Goal: Task Accomplishment & Management: Manage account settings

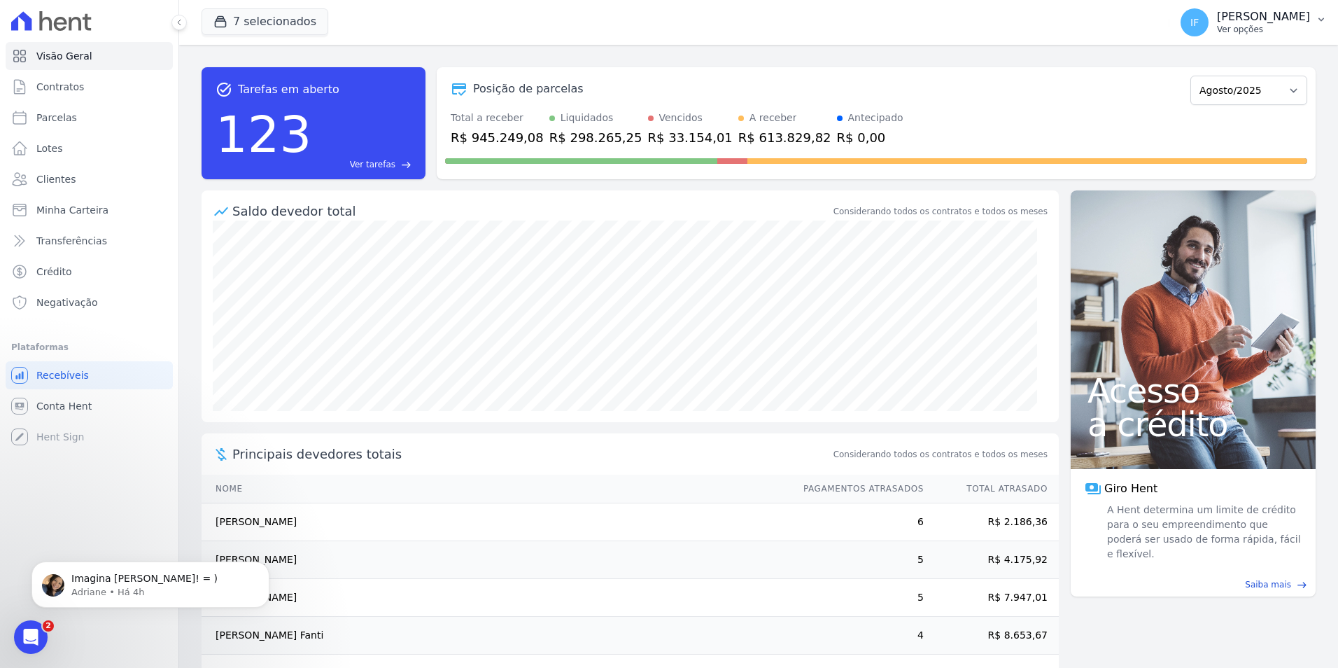
click at [1069, 29] on p "Ver opções" at bounding box center [1263, 29] width 93 height 11
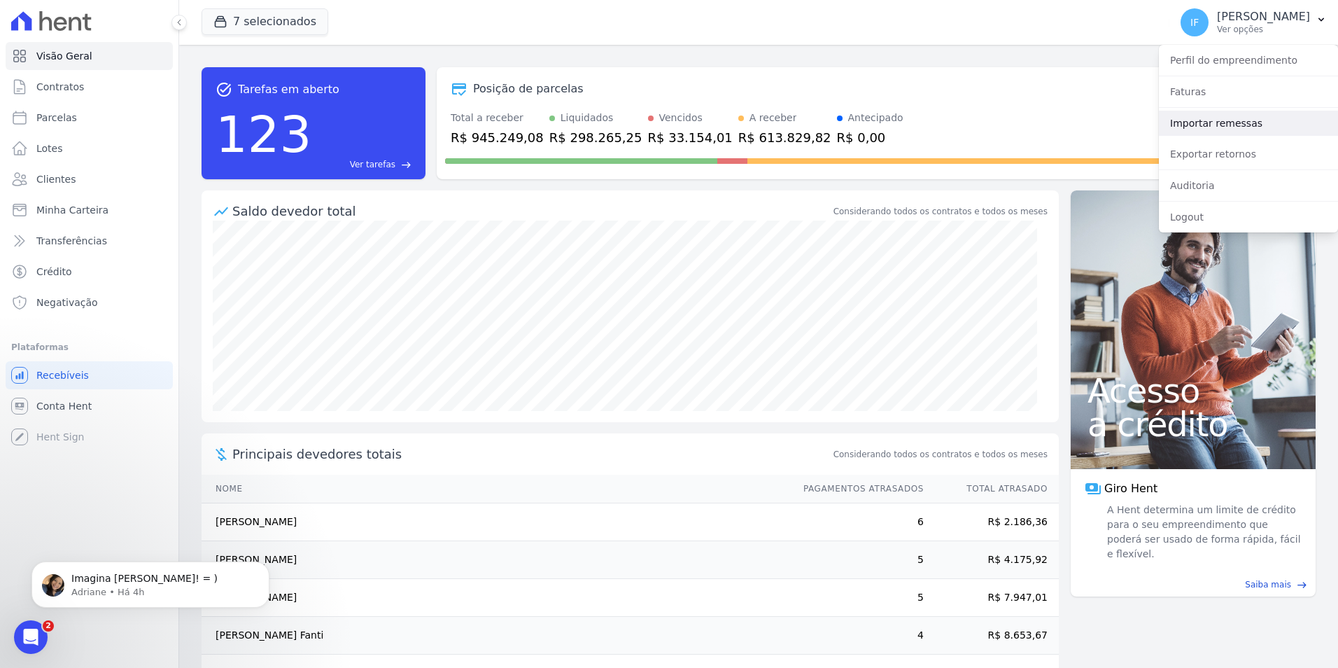
click at [1069, 126] on link "Importar remessas" at bounding box center [1248, 123] width 179 height 25
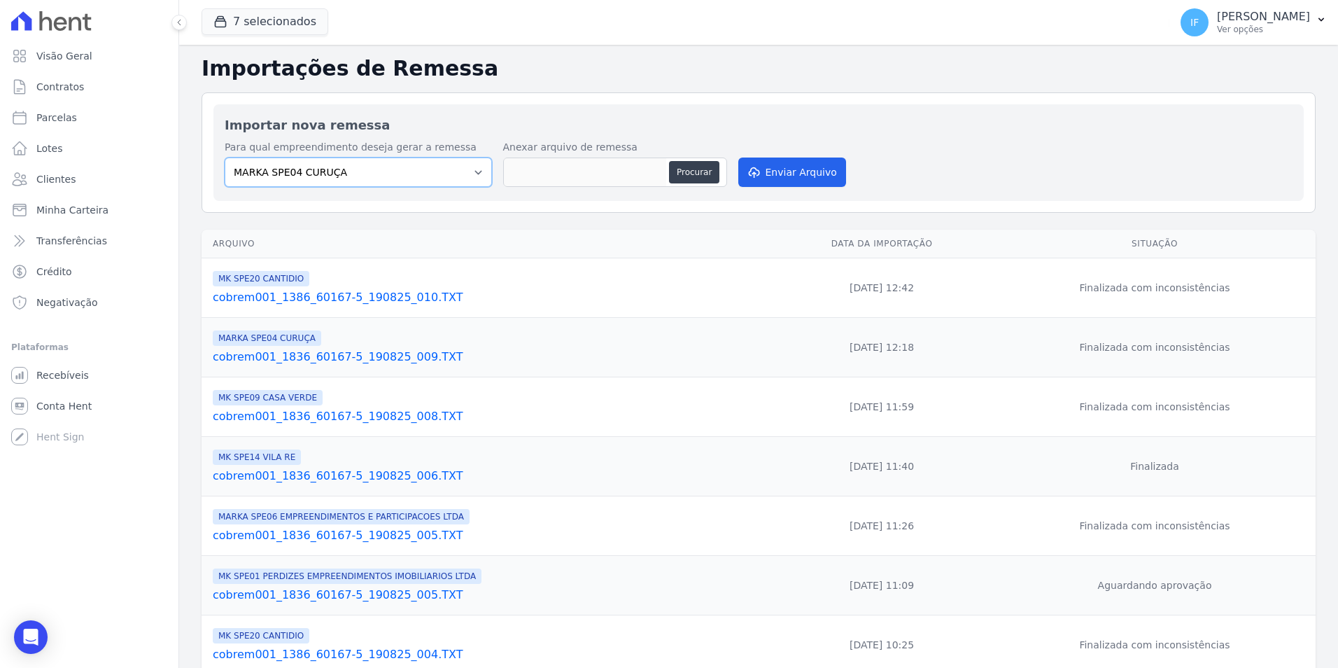
click at [474, 173] on select "MARKA SPE04 CURUÇA MARKA SPE06 EMPREENDIMENTOS E PARTICIPACOES LTDA MK SPE01 PE…" at bounding box center [358, 171] width 267 height 29
select select "4837d1bb-379b-4bbe-b85a-afeadd0a9949"
click at [225, 157] on select "MARKA SPE04 CURUÇA MARKA SPE06 EMPREENDIMENTOS E PARTICIPACOES LTDA MK SPE01 PE…" at bounding box center [358, 171] width 267 height 29
click at [478, 257] on th "Arquivo" at bounding box center [486, 244] width 568 height 29
click at [691, 165] on button "Procurar" at bounding box center [694, 172] width 50 height 22
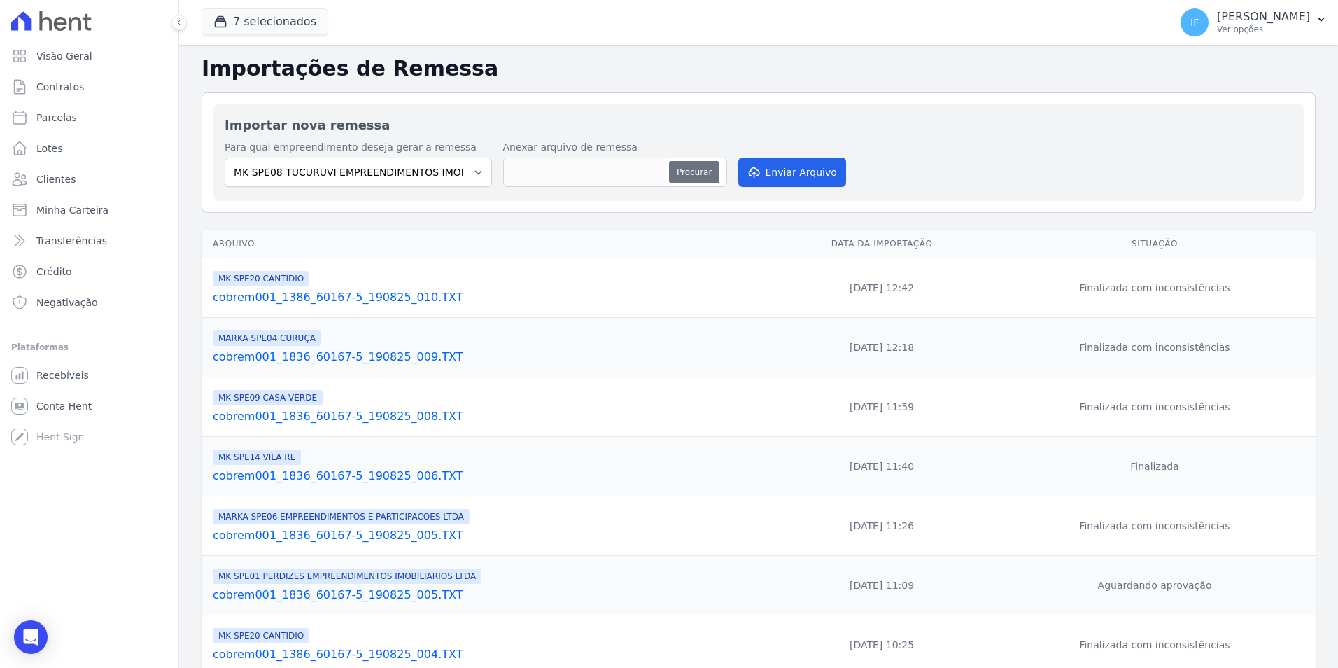
type input "cobrem001_1836_60167-5_190825_011.TXT"
click at [780, 177] on button "Enviar Arquivo" at bounding box center [792, 171] width 108 height 29
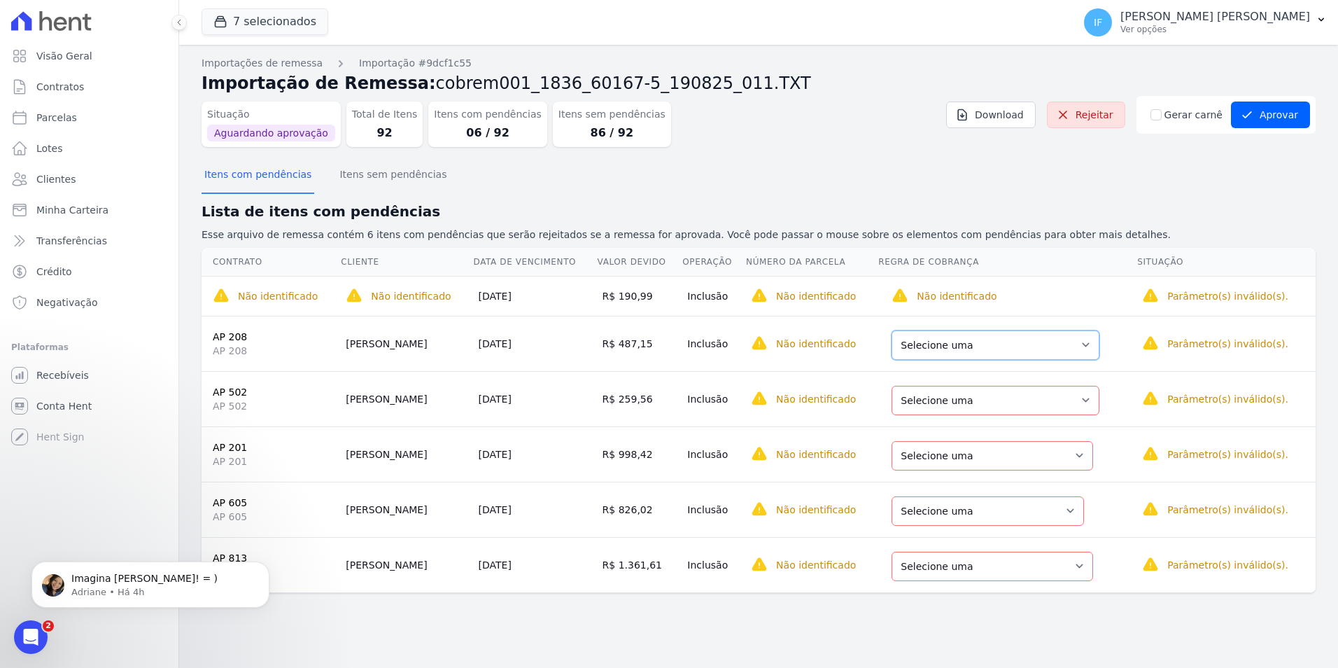
click at [1029, 353] on select "Selecione uma Nova Parcela Avulsa Parcela Avulsa Existente Parcela Normal (1 X …" at bounding box center [996, 344] width 208 height 29
click at [1265, 118] on button "Aprovar" at bounding box center [1270, 114] width 79 height 27
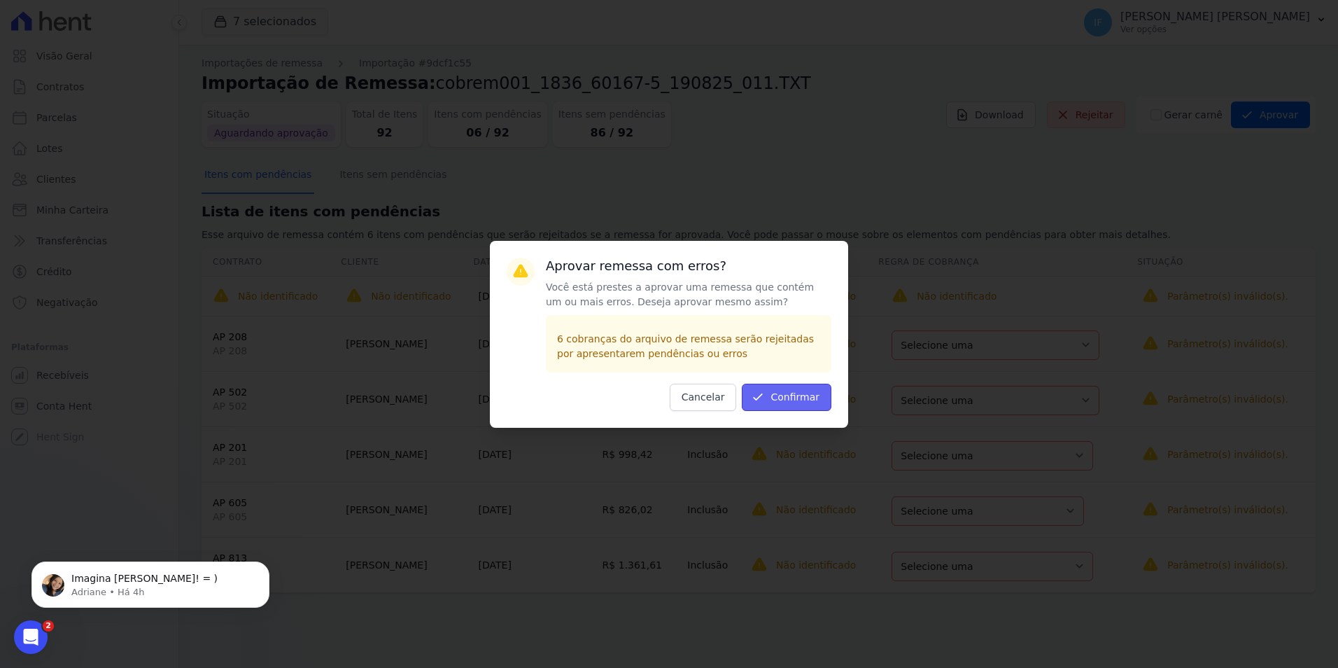
click at [808, 395] on button "Confirmar" at bounding box center [787, 397] width 90 height 27
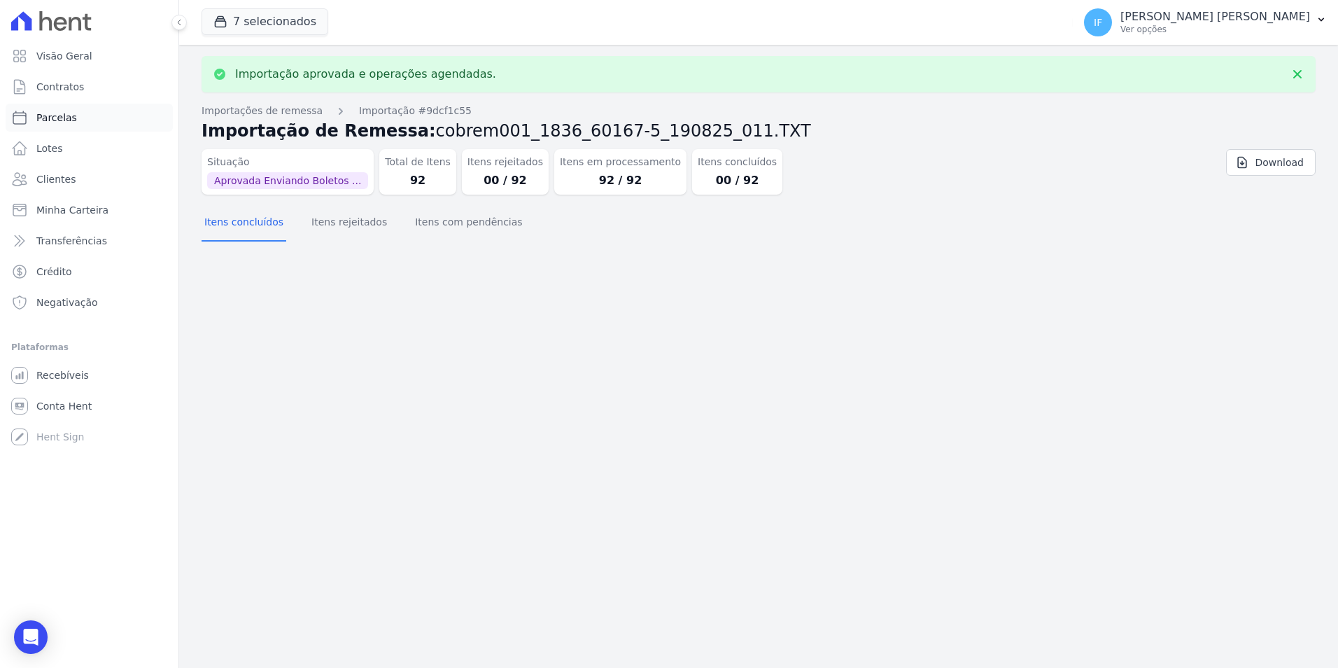
click at [90, 122] on link "Parcelas" at bounding box center [89, 118] width 167 height 28
select select
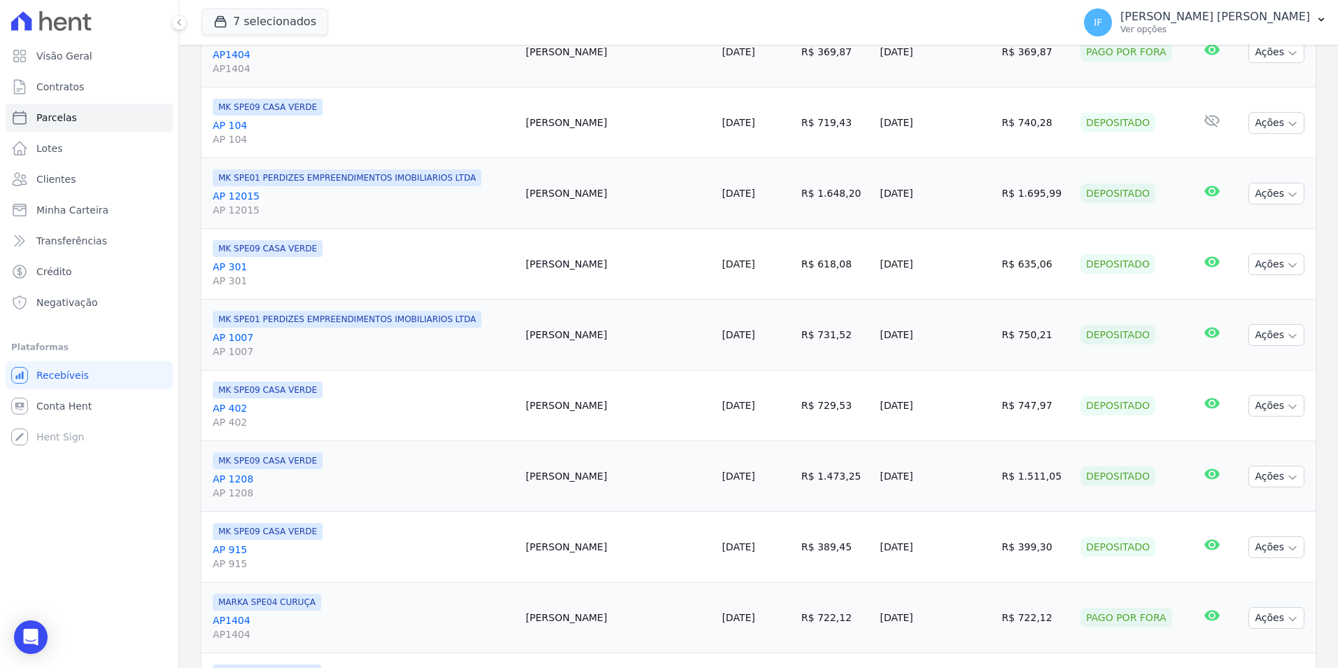
scroll to position [490, 0]
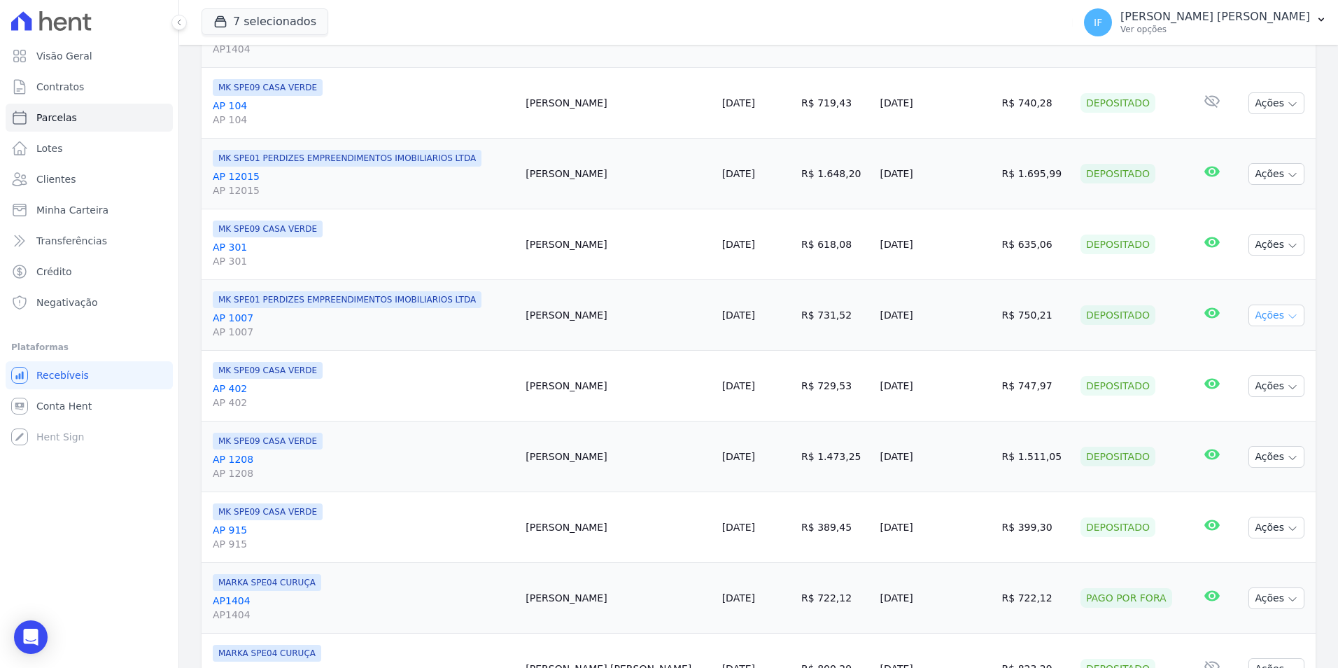
click at [1249, 316] on button "Ações" at bounding box center [1277, 315] width 56 height 22
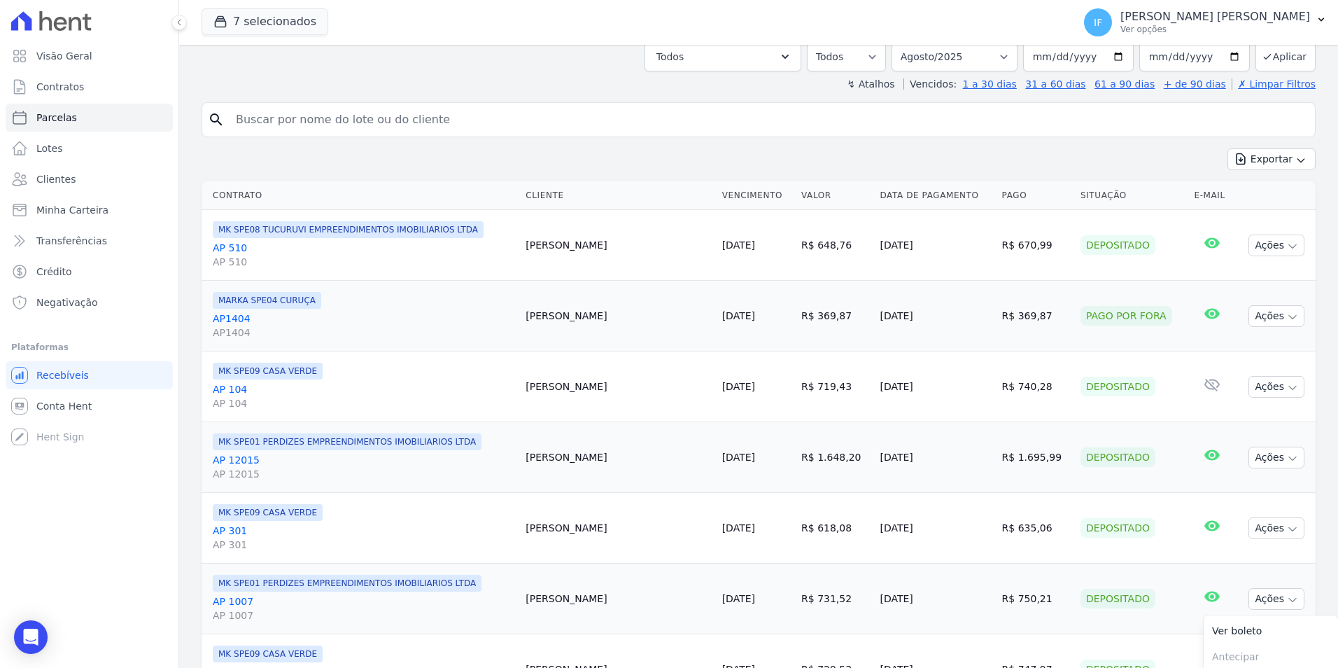
scroll to position [210, 0]
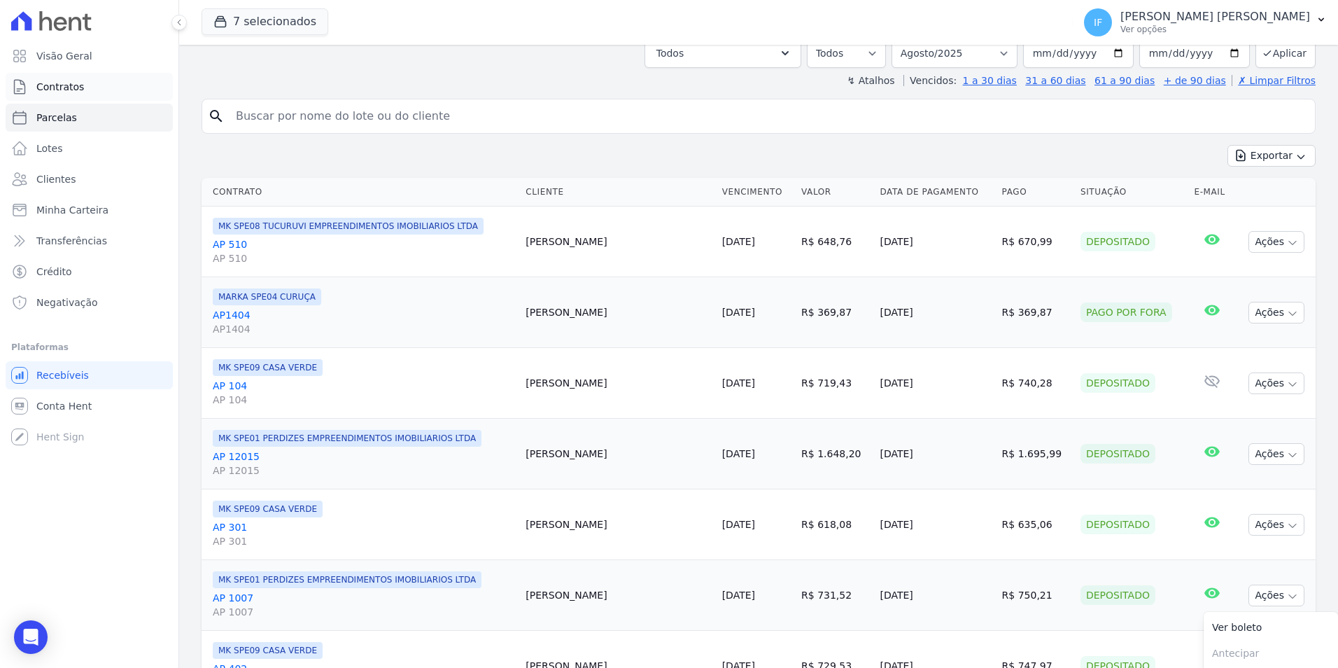
click at [55, 83] on span "Contratos" at bounding box center [60, 87] width 48 height 14
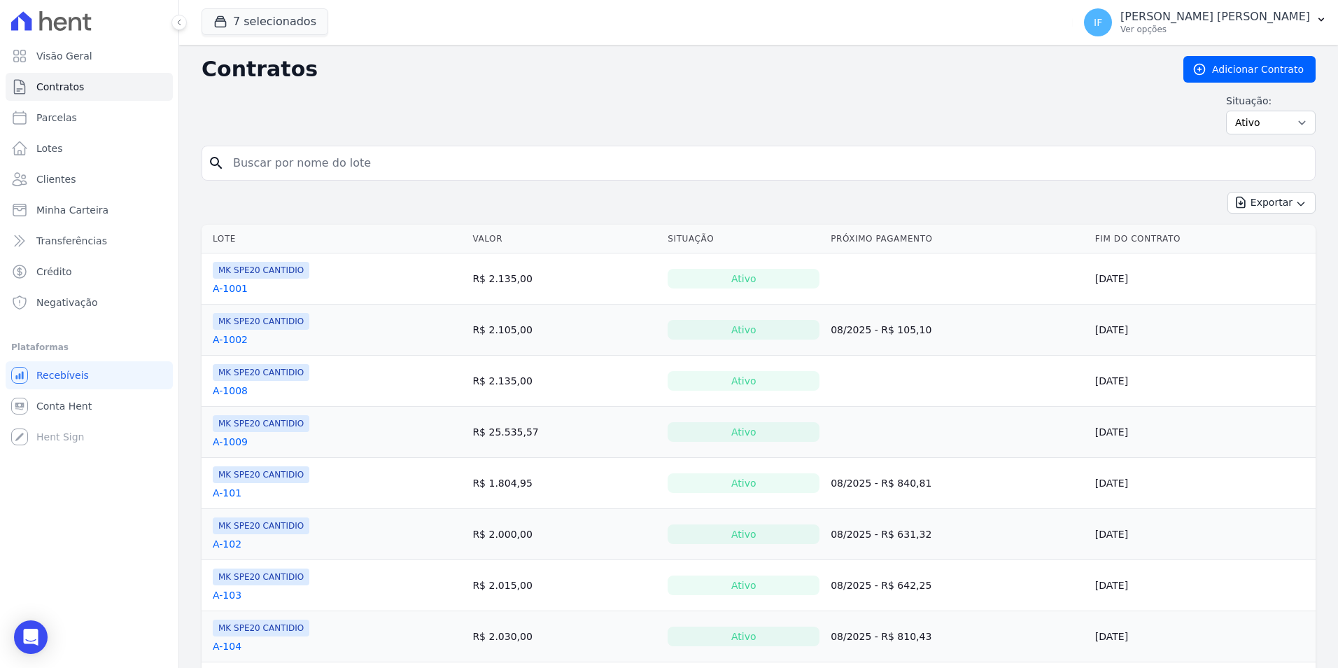
click at [230, 290] on link "A-1001" at bounding box center [230, 288] width 35 height 14
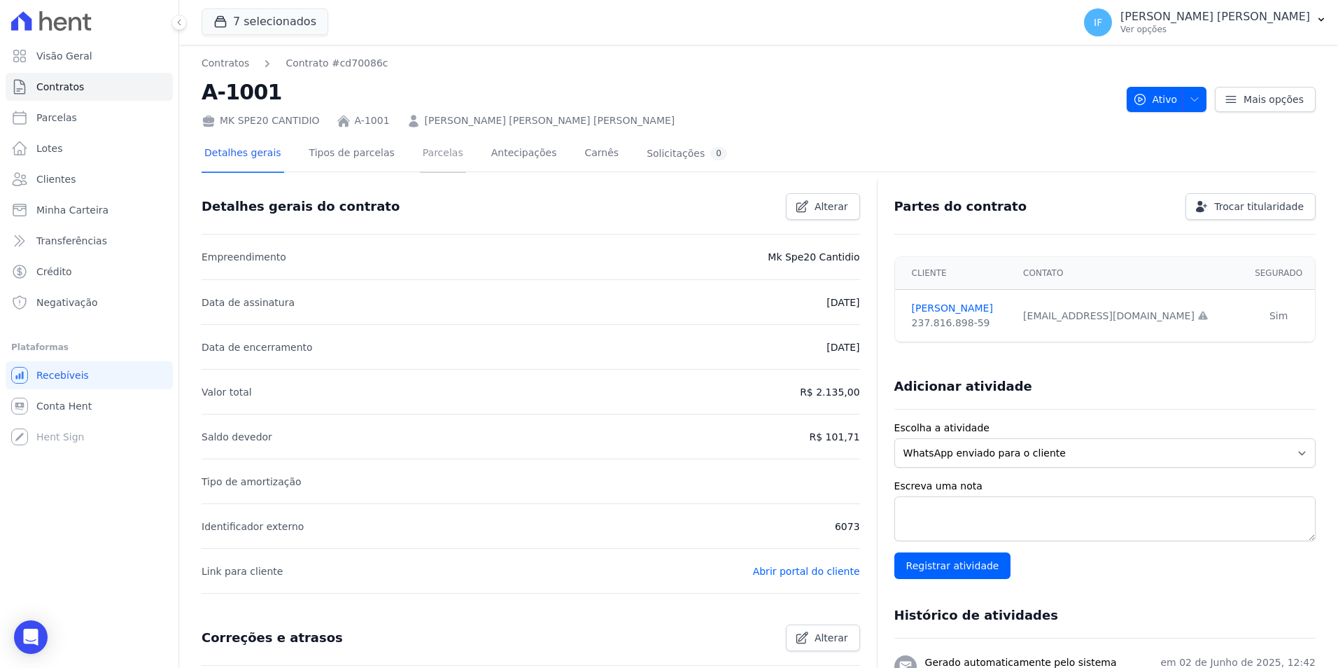
click at [420, 148] on link "Parcelas" at bounding box center [443, 154] width 46 height 37
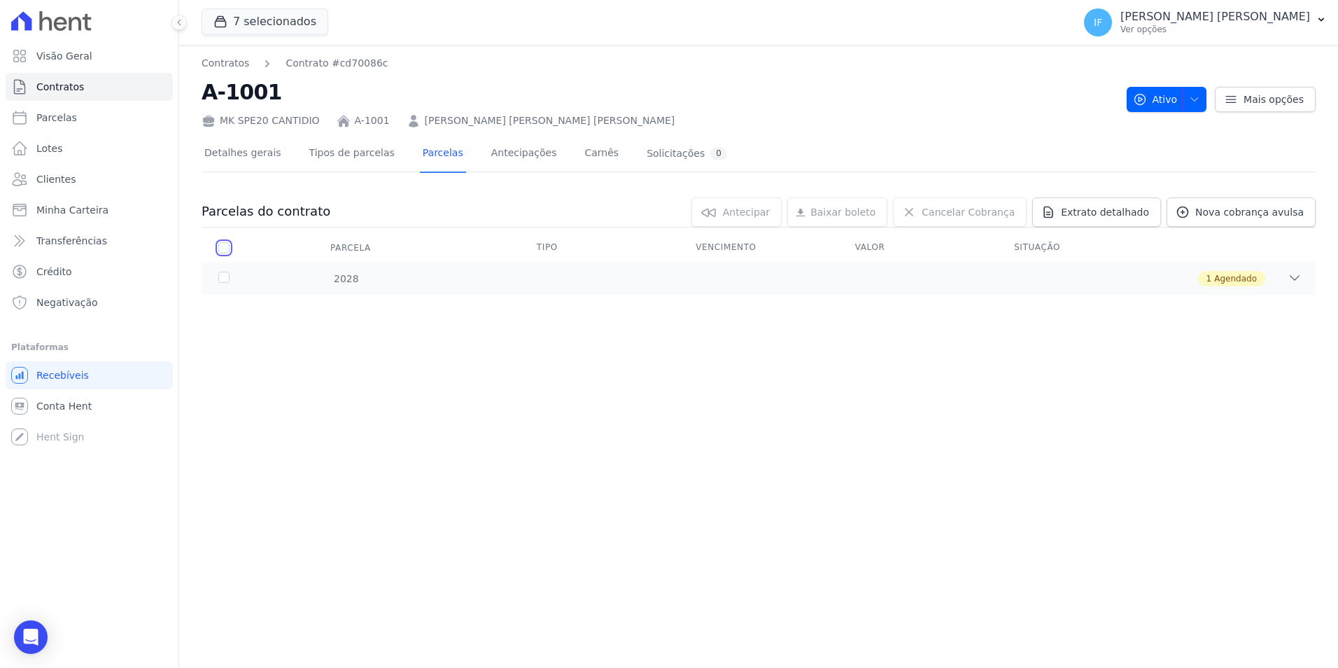
click at [223, 250] on input "checkbox" at bounding box center [223, 247] width 11 height 11
checkbox input "true"
click at [224, 273] on div "2028" at bounding box center [266, 279] width 101 height 15
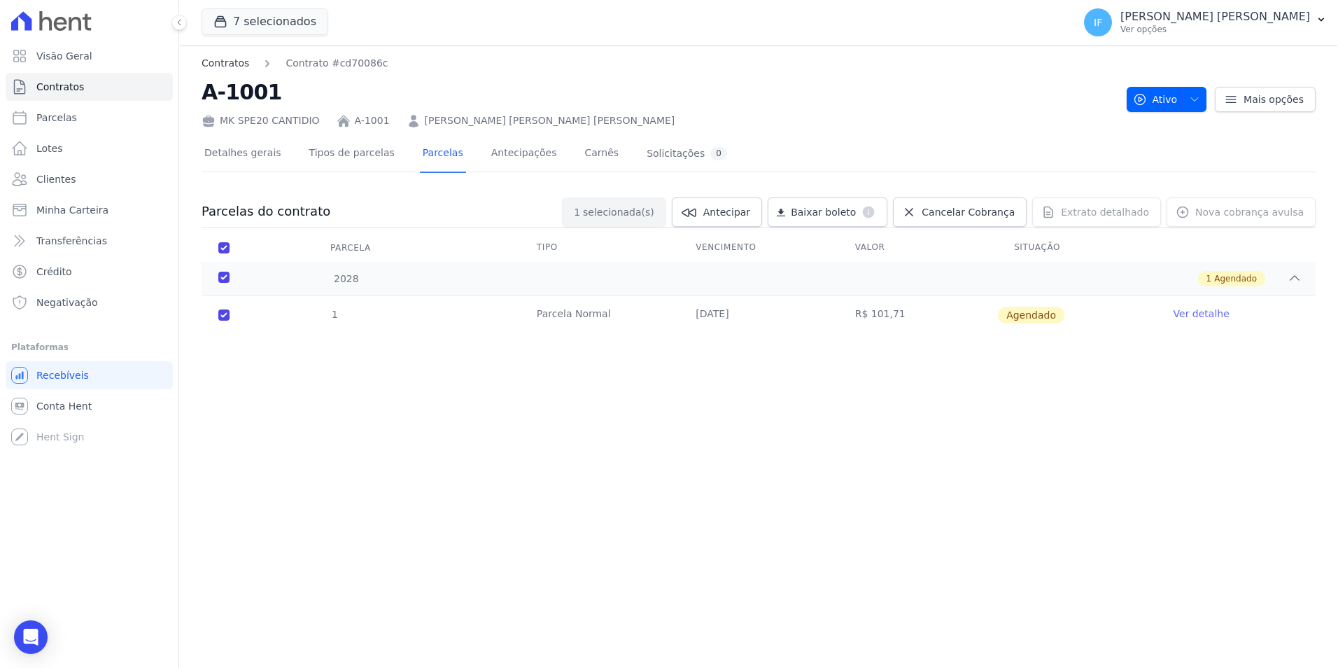
click at [220, 62] on link "Contratos" at bounding box center [226, 63] width 48 height 15
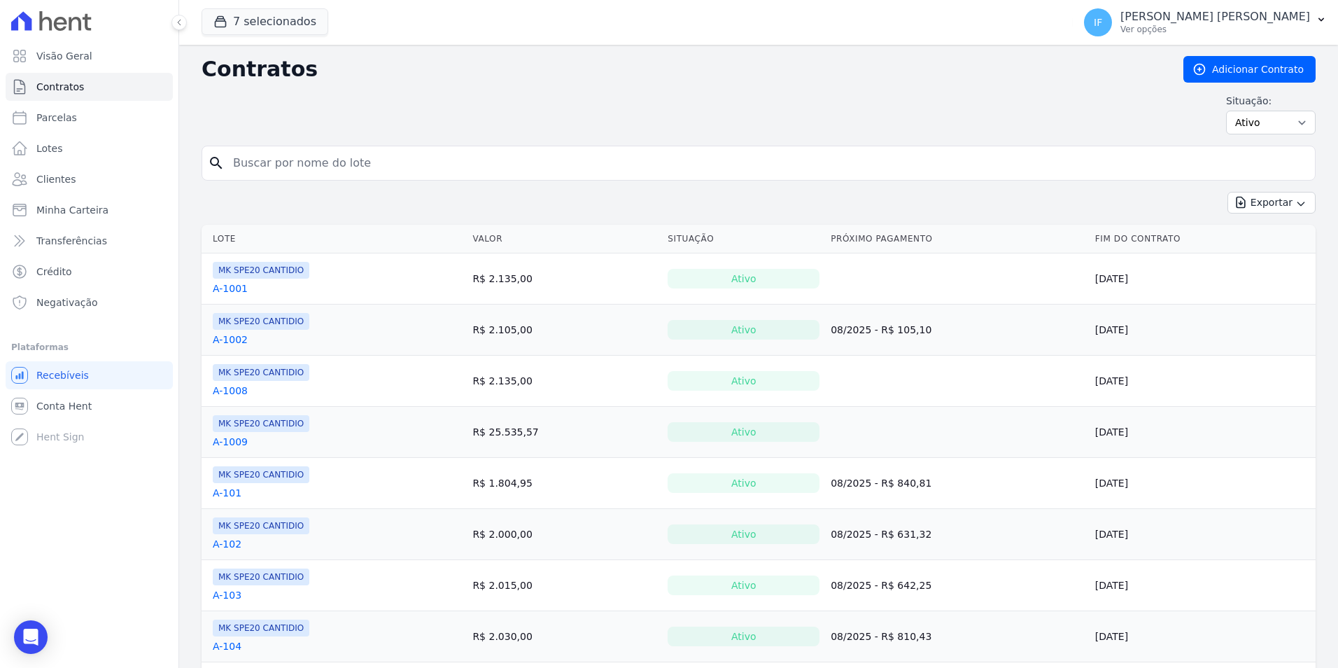
click at [230, 339] on link "A-1002" at bounding box center [230, 339] width 35 height 14
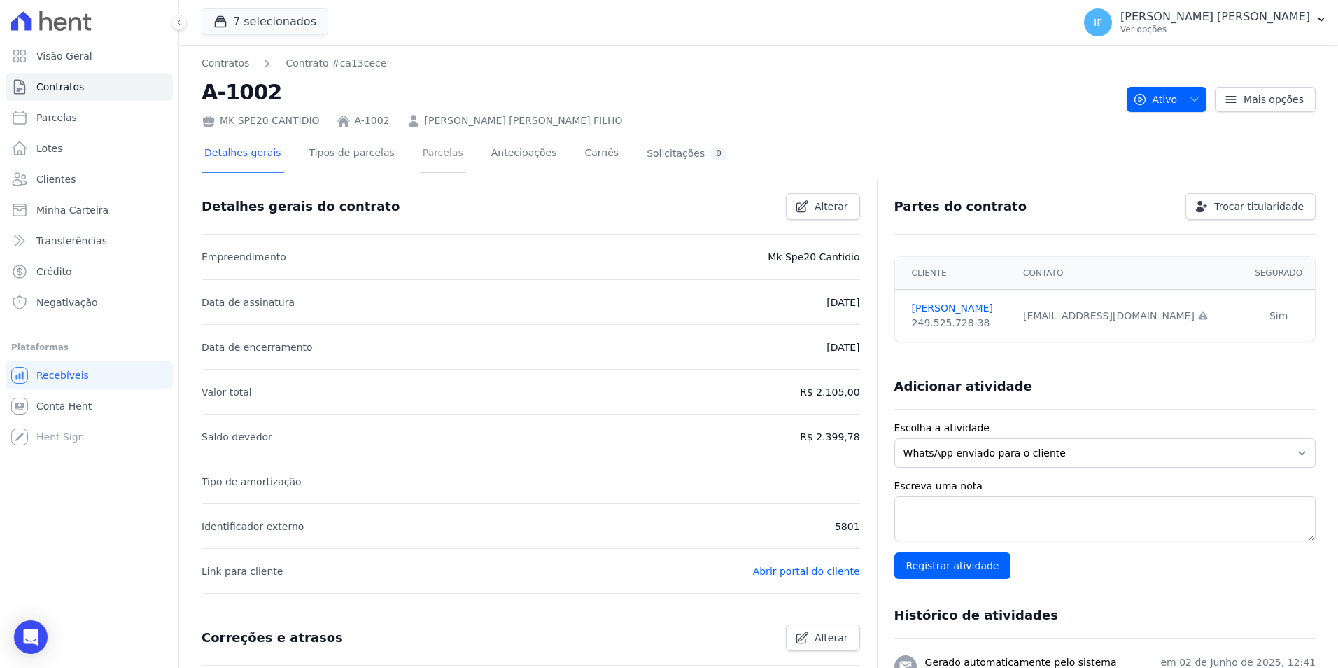
click at [422, 150] on link "Parcelas" at bounding box center [443, 154] width 46 height 37
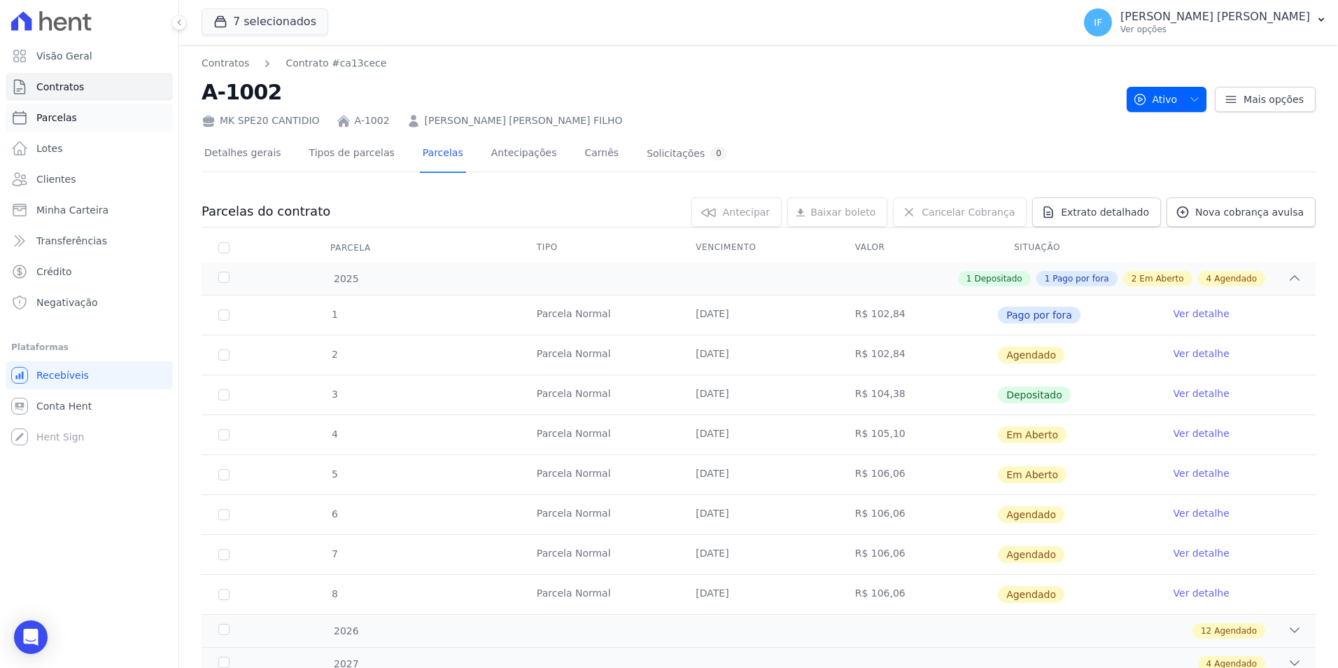
click at [60, 123] on span "Parcelas" at bounding box center [56, 118] width 41 height 14
select select
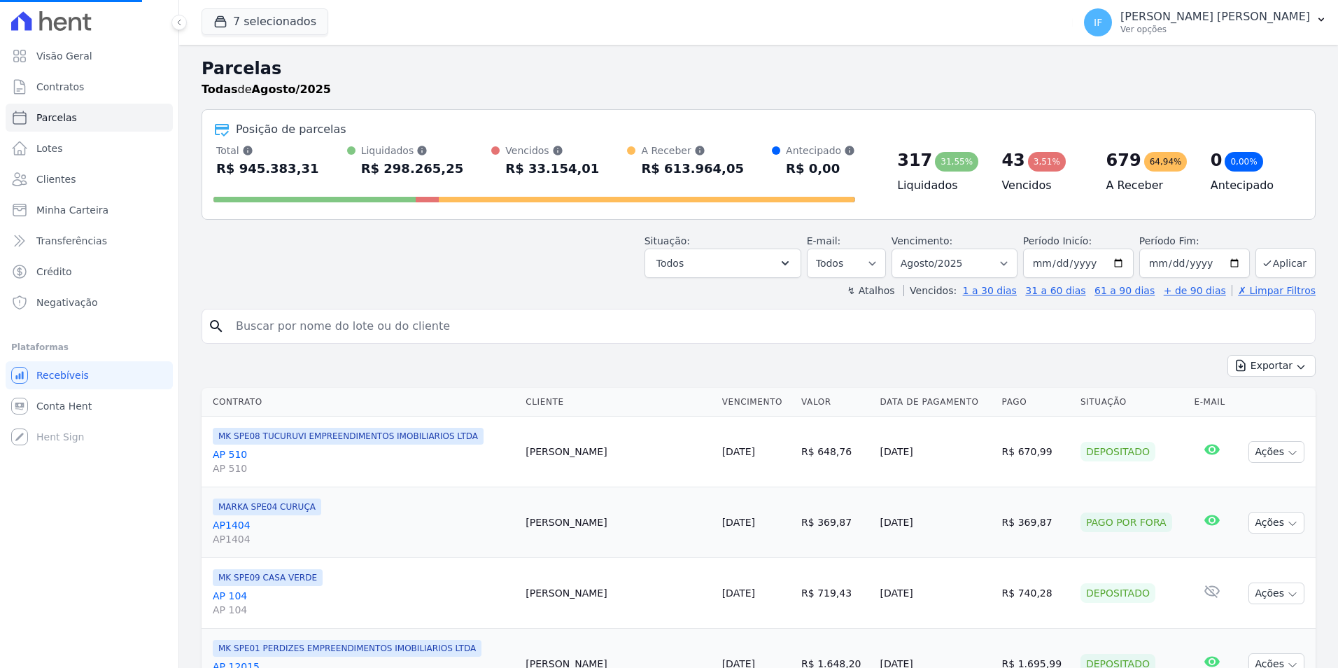
select select
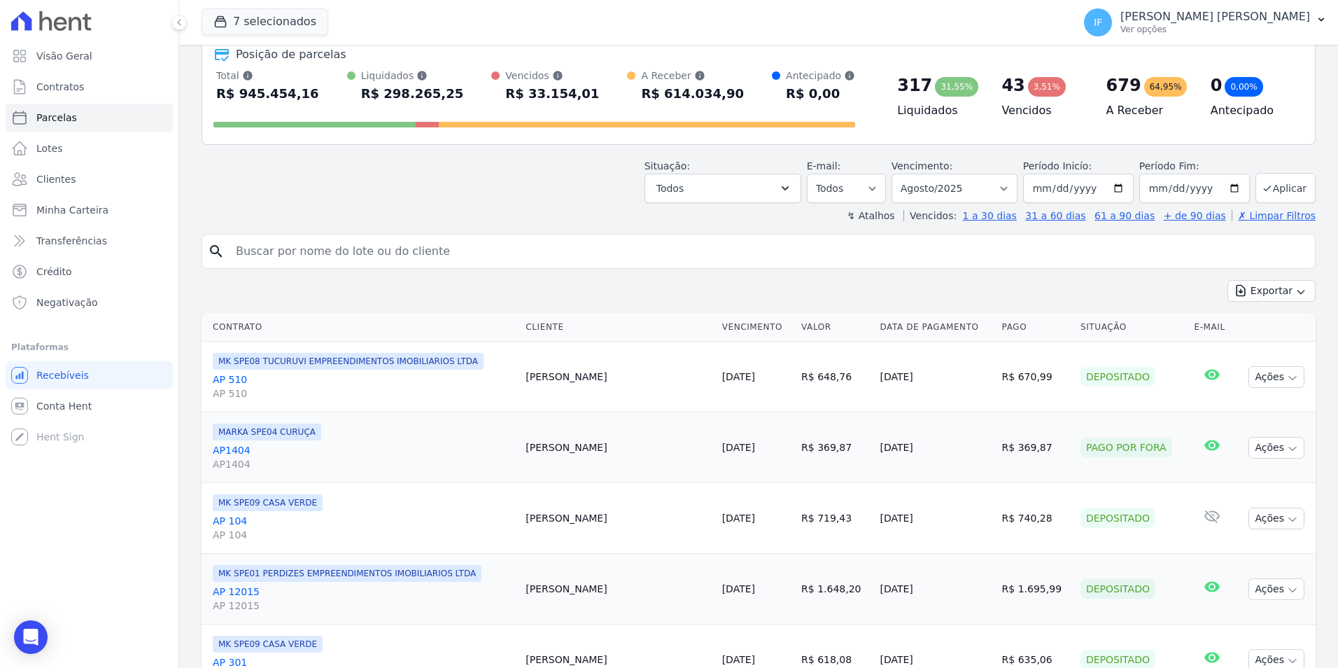
scroll to position [210, 0]
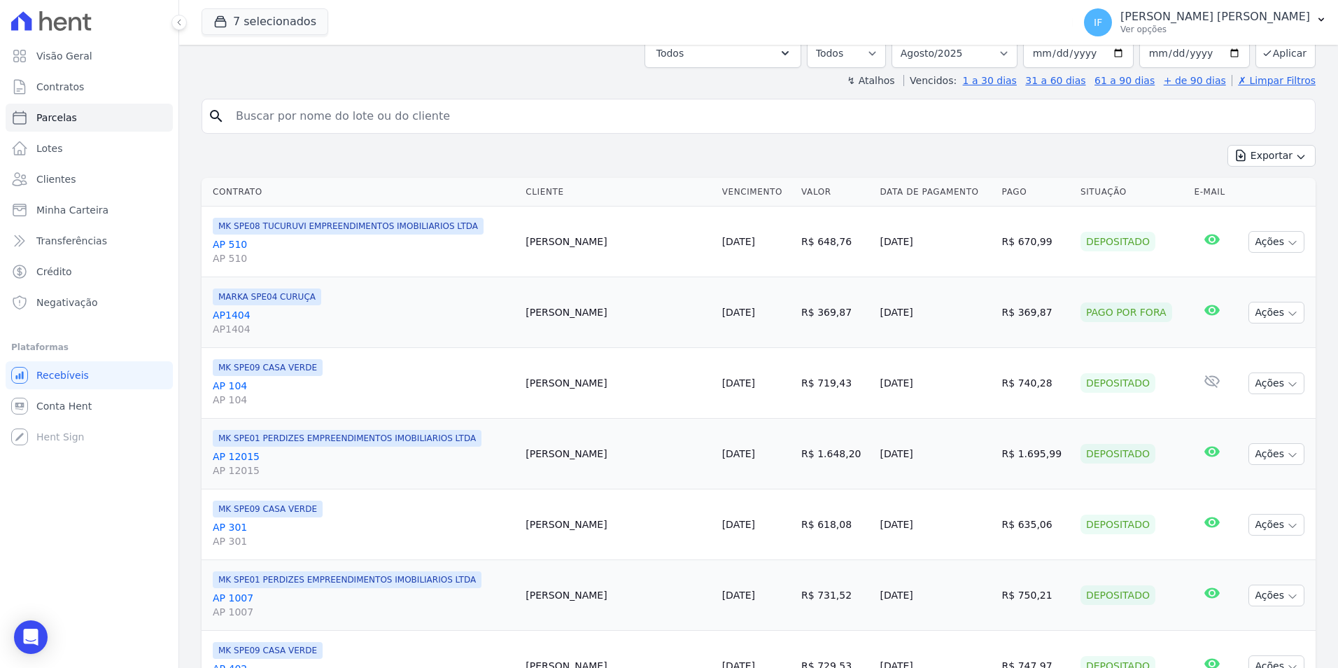
click at [227, 455] on link "AP 12015 AP 12015" at bounding box center [364, 463] width 302 height 28
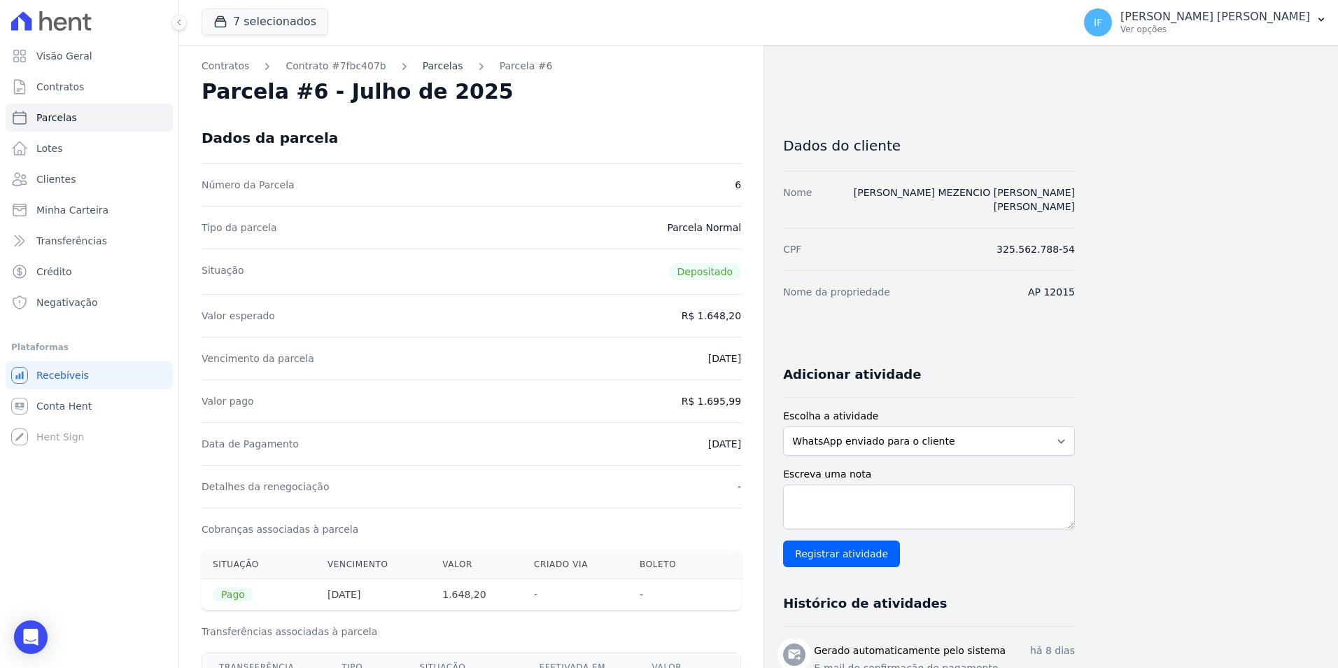
click at [427, 66] on link "Parcelas" at bounding box center [443, 66] width 41 height 15
